Goal: Transaction & Acquisition: Purchase product/service

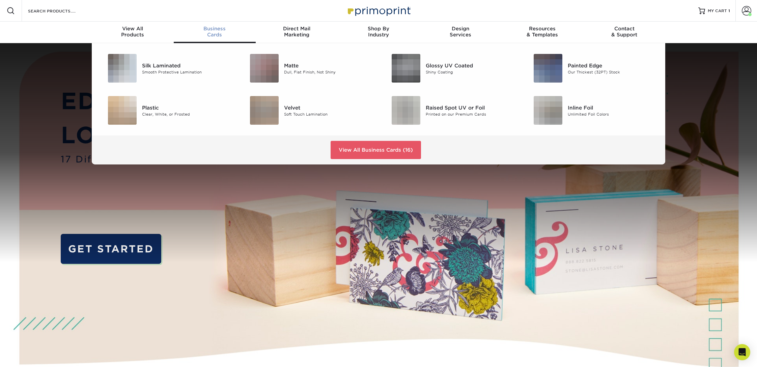
click at [218, 36] on div "Business Cards" at bounding box center [215, 32] width 82 height 12
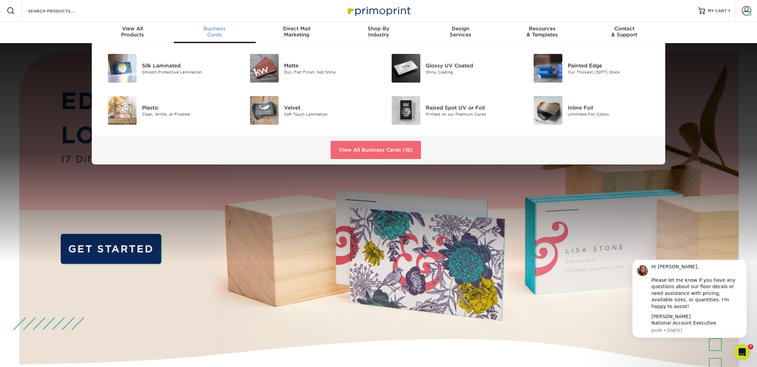
click at [366, 144] on link "View All Business Cards (16)" at bounding box center [376, 150] width 90 height 18
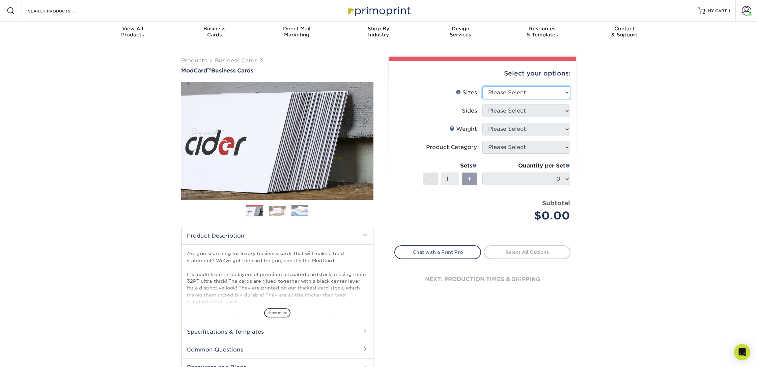
click at [501, 89] on select "Please Select 1.5" x 3.5" - Mini 1.75" x 3.5" - Mini 2" x 2" - Square 2" x 3" -…" at bounding box center [526, 92] width 88 height 13
select select "2.50x2.50"
click at [482, 86] on select "Please Select 1.5" x 3.5" - Mini 1.75" x 3.5" - Mini 2" x 2" - Square 2" x 3" -…" at bounding box center [526, 92] width 88 height 13
click at [497, 111] on select "Please Select Print Both Sides Print Front Only" at bounding box center [526, 111] width 88 height 13
select select "13abbda7-1d64-4f25-8bb2-c179b224825d"
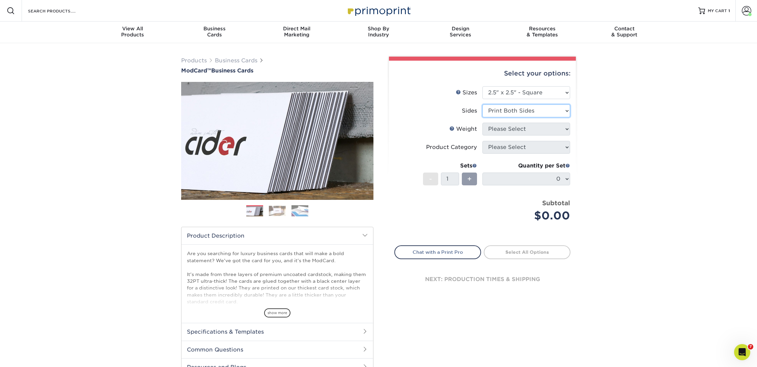
click at [482, 105] on select "Please Select Print Both Sides Print Front Only" at bounding box center [526, 111] width 88 height 13
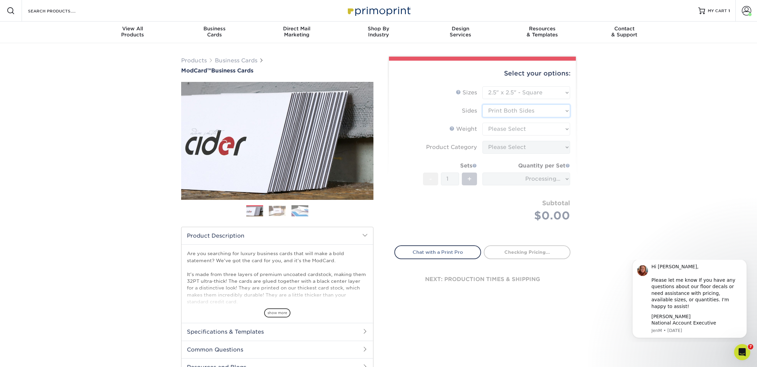
type input "69995730-3151-4010-8ac1-b5d5d23fa784"
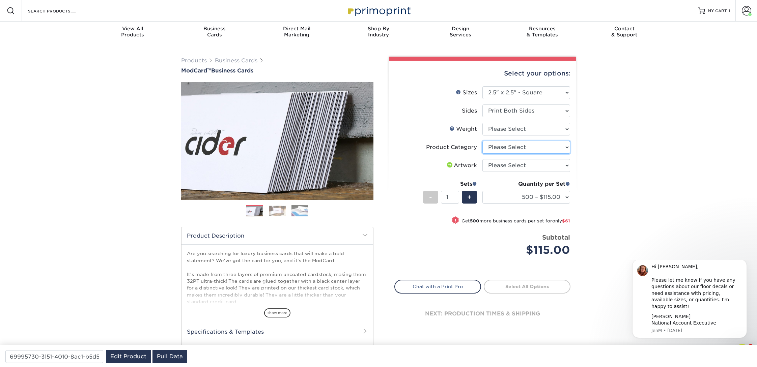
click at [508, 144] on select "Please Select Business Cards" at bounding box center [526, 147] width 88 height 13
select select "3b5148f1-0588-4f88-a218-97bcfdce65c1"
click at [482, 141] on select "Please Select Business Cards" at bounding box center [526, 147] width 88 height 13
click at [509, 165] on select "Please Select I will upload files I need a design - $100" at bounding box center [526, 165] width 88 height 13
select select "upload"
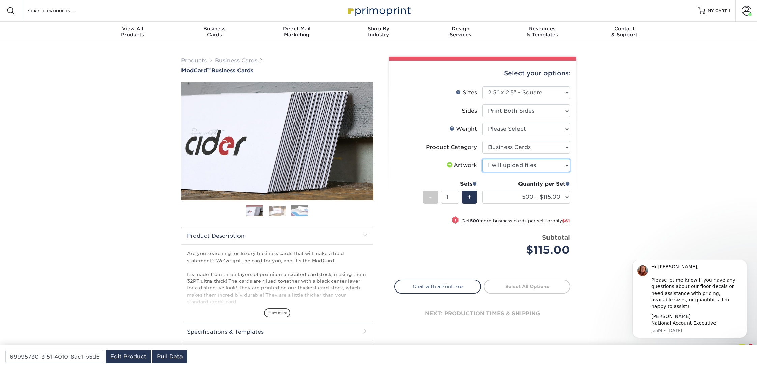
click at [482, 159] on select "Please Select I will upload files I need a design - $100" at bounding box center [526, 165] width 88 height 13
click at [586, 250] on div "Products Business Cards ModCard™ Business Cards Previous Next" at bounding box center [378, 223] width 757 height 360
